Goal: Find specific page/section: Find specific page/section

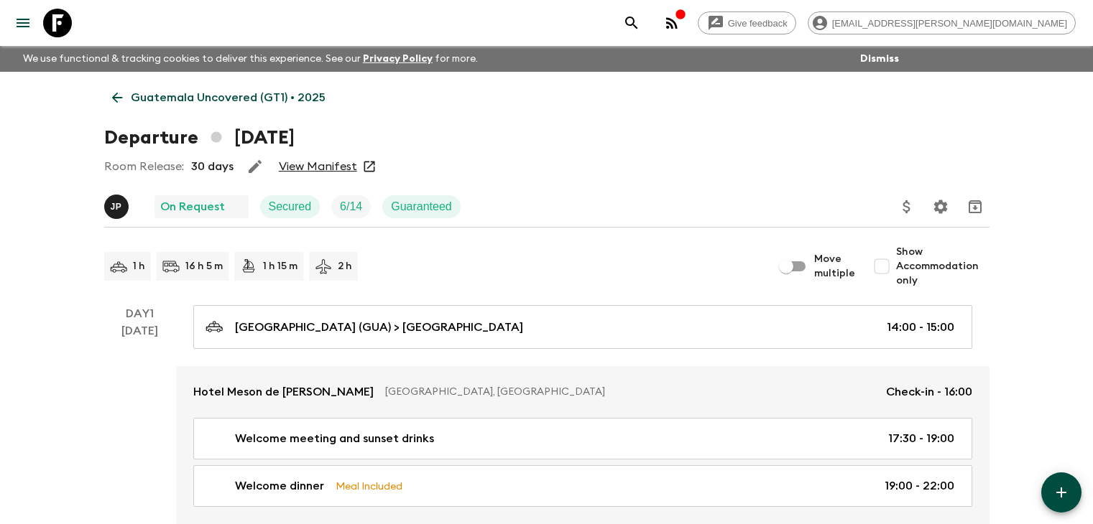
scroll to position [3143, 0]
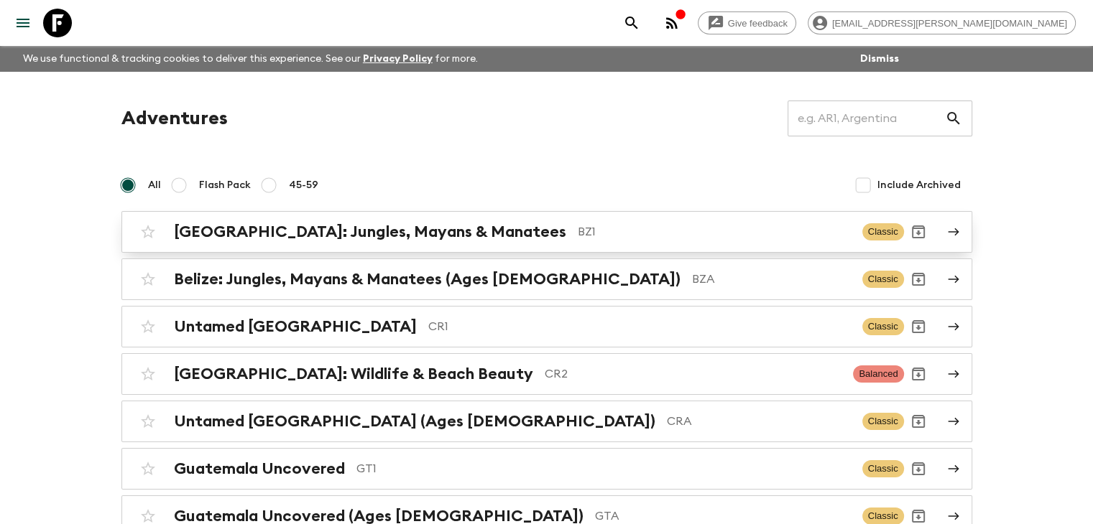
click at [440, 229] on h2 "[GEOGRAPHIC_DATA]: Jungles, Mayans & Manatees" at bounding box center [370, 232] width 392 height 19
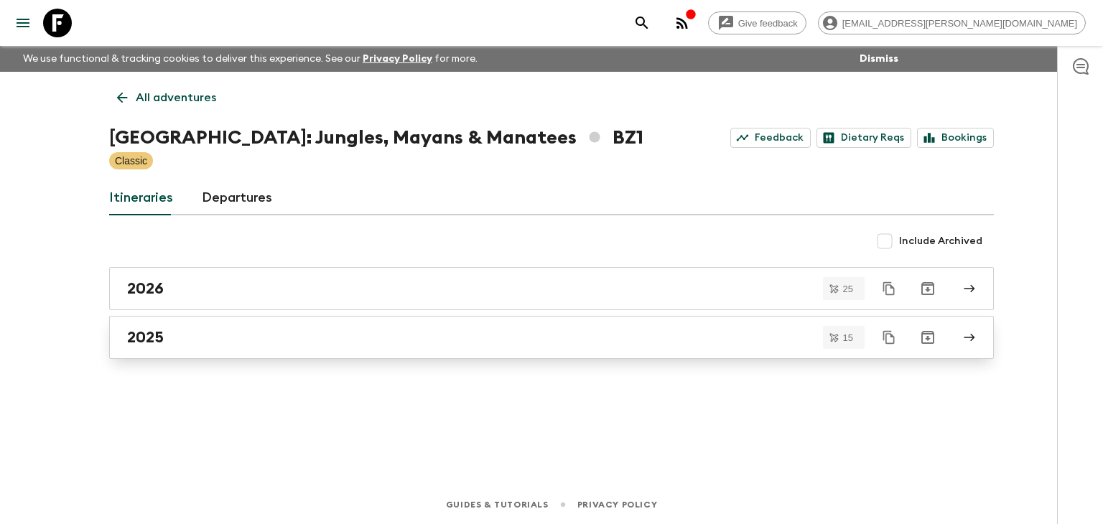
click at [148, 343] on h2 "2025" at bounding box center [145, 337] width 37 height 19
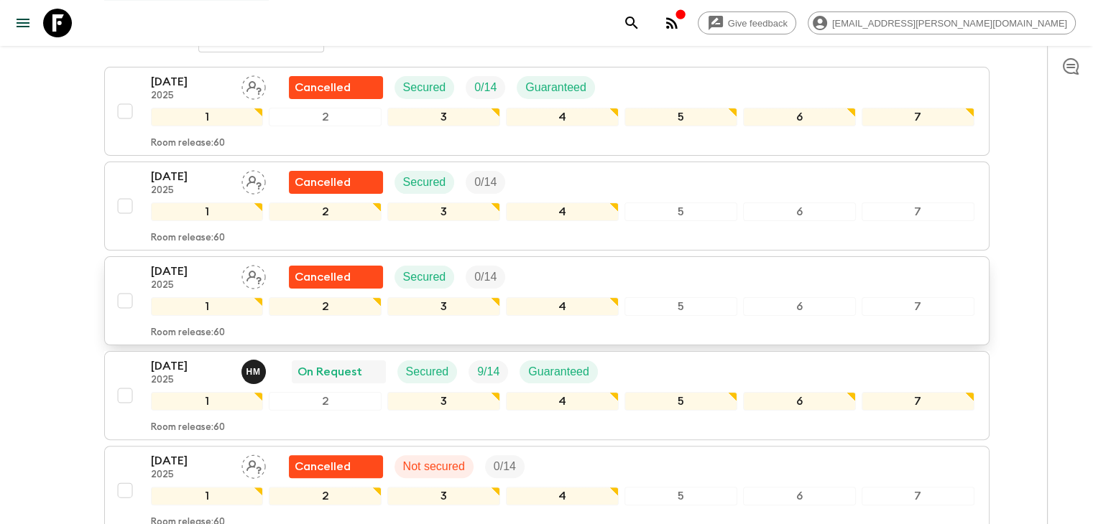
scroll to position [359, 0]
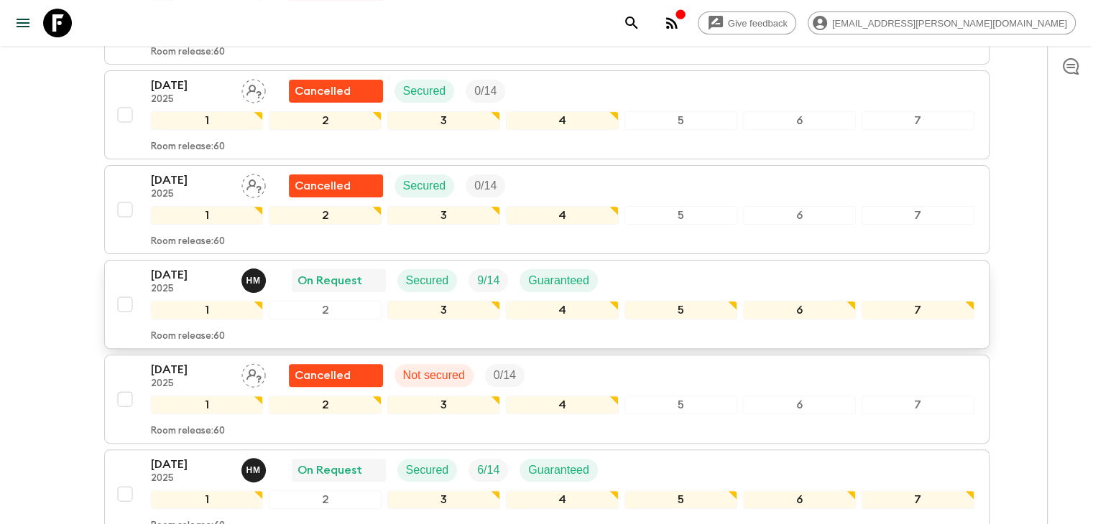
click at [205, 266] on p "[DATE]" at bounding box center [190, 274] width 79 height 17
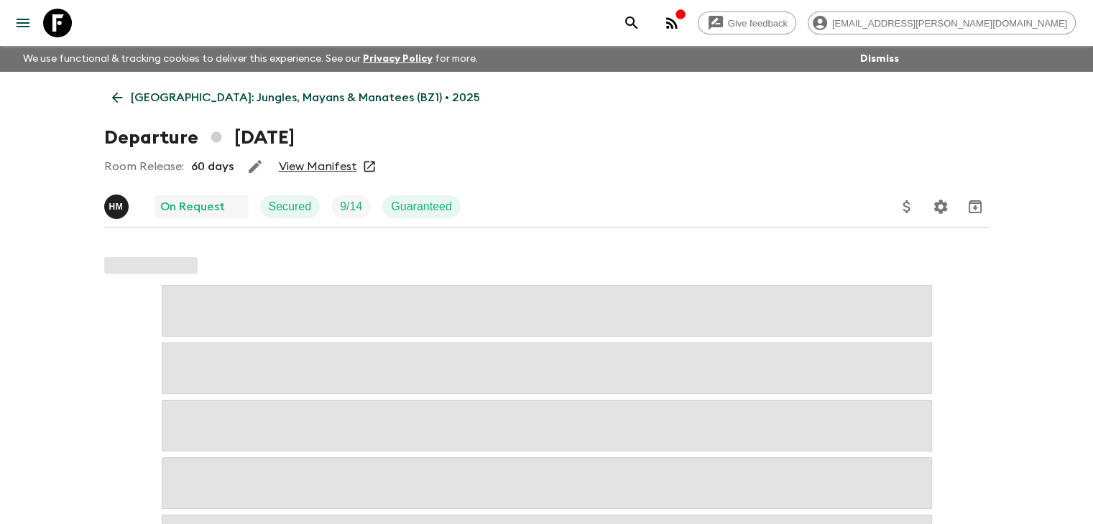
click at [325, 167] on link "View Manifest" at bounding box center [318, 166] width 78 height 14
